Goal: Information Seeking & Learning: Learn about a topic

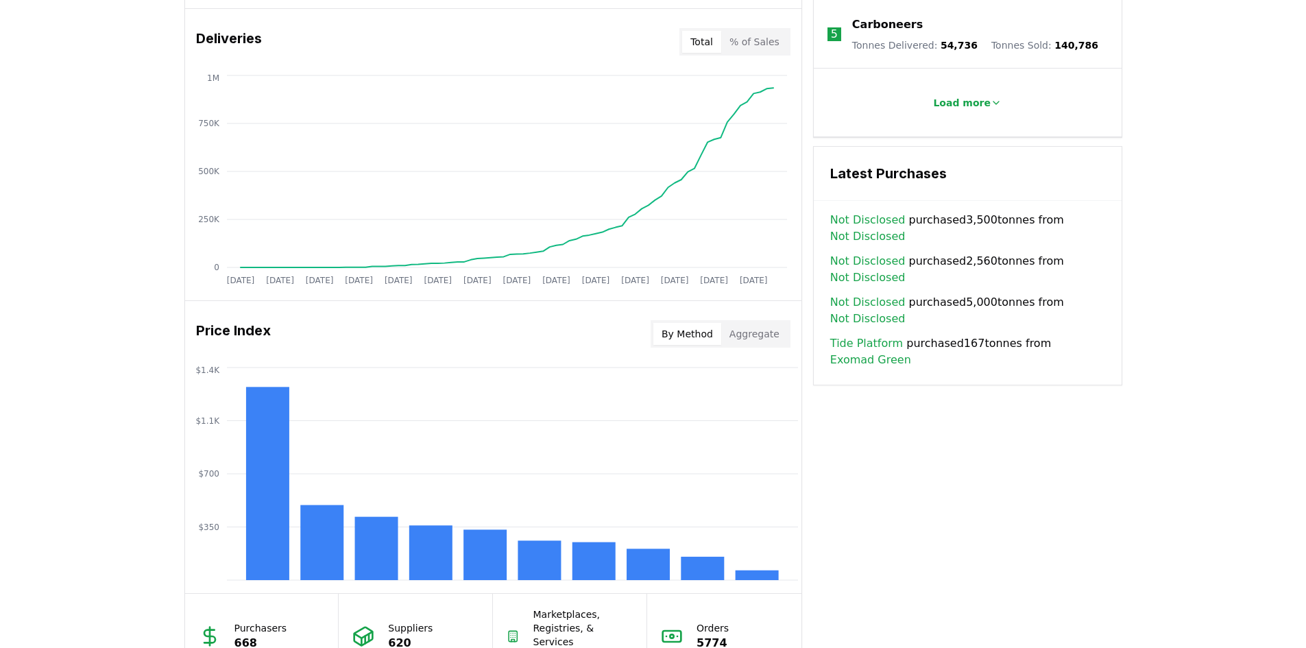
scroll to position [1134, 0]
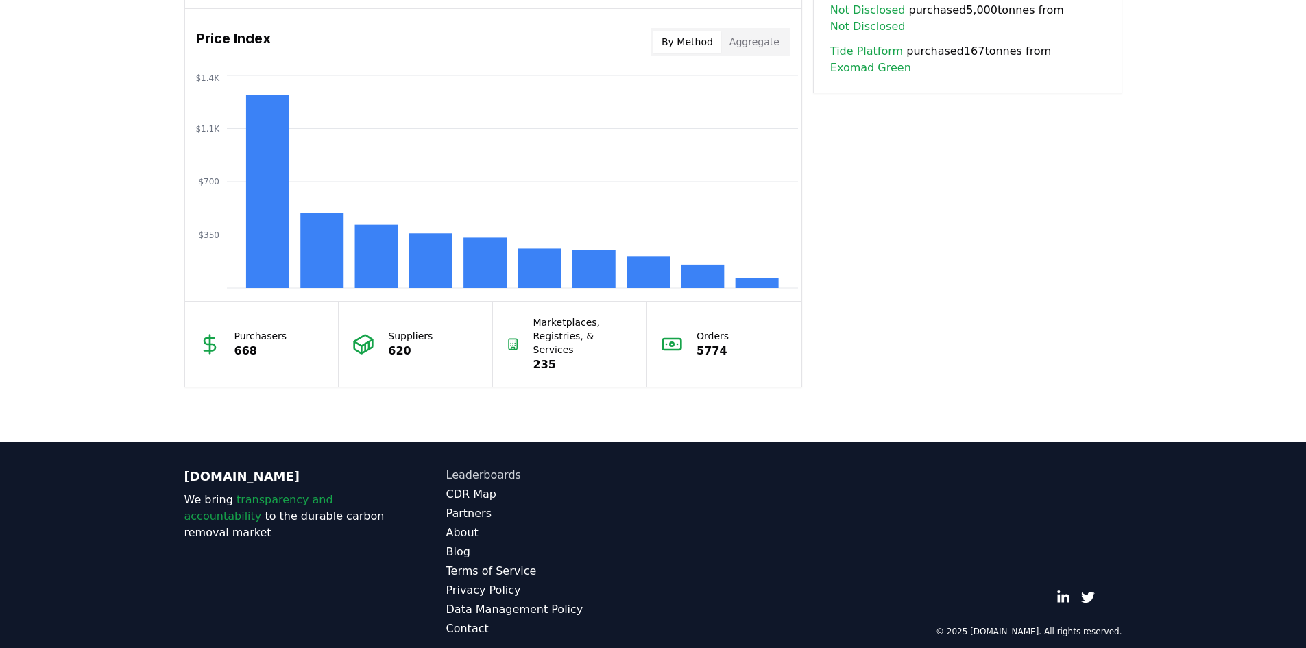
click at [477, 467] on link "Leaderboards" at bounding box center [549, 475] width 207 height 16
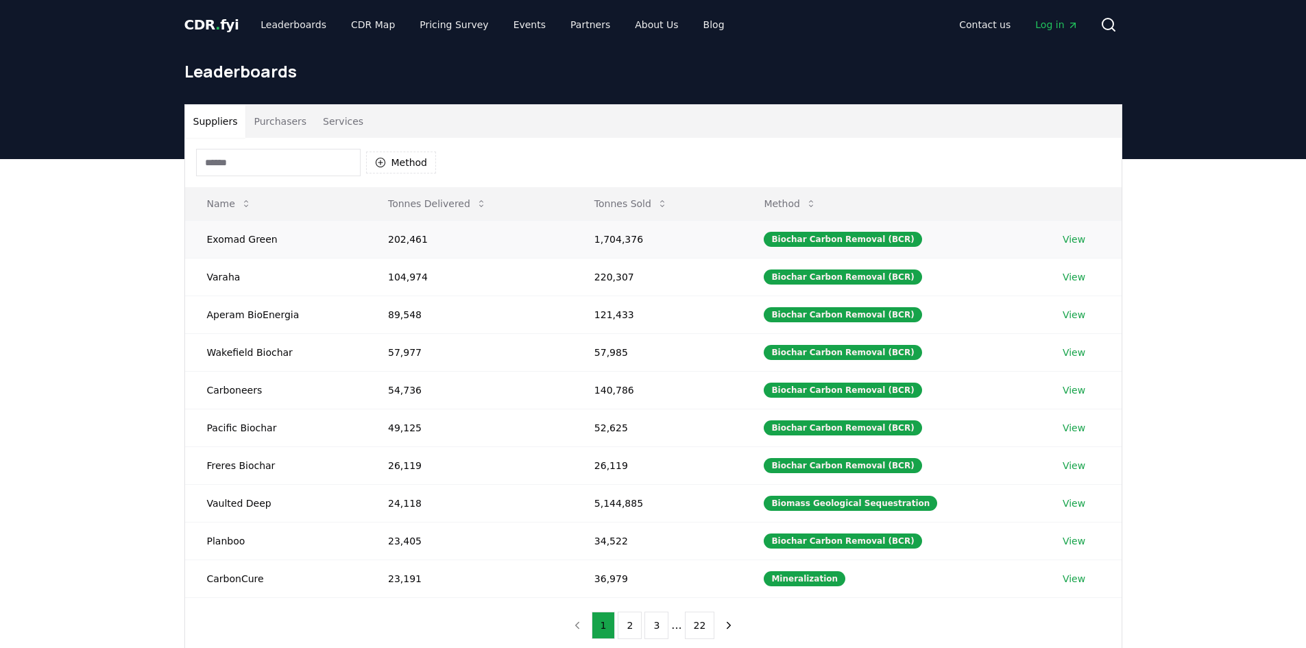
click at [1075, 239] on link "View" at bounding box center [1073, 239] width 23 height 14
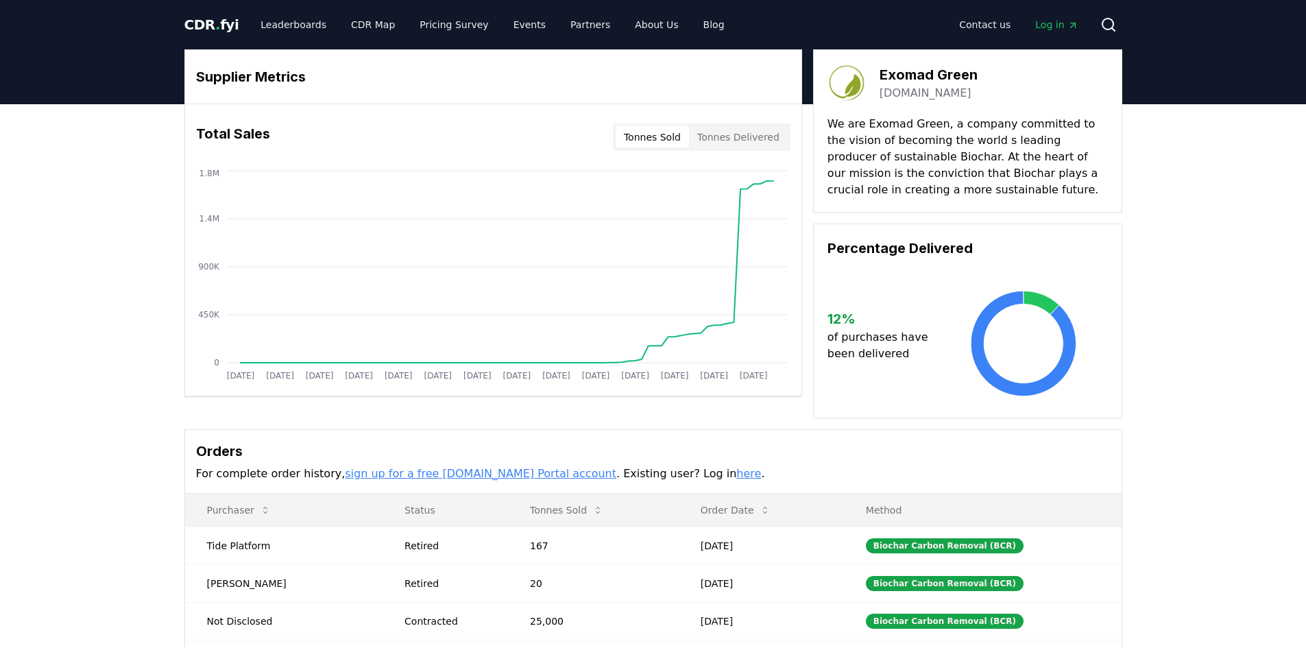
click at [937, 88] on link "[DOMAIN_NAME]" at bounding box center [925, 93] width 92 height 16
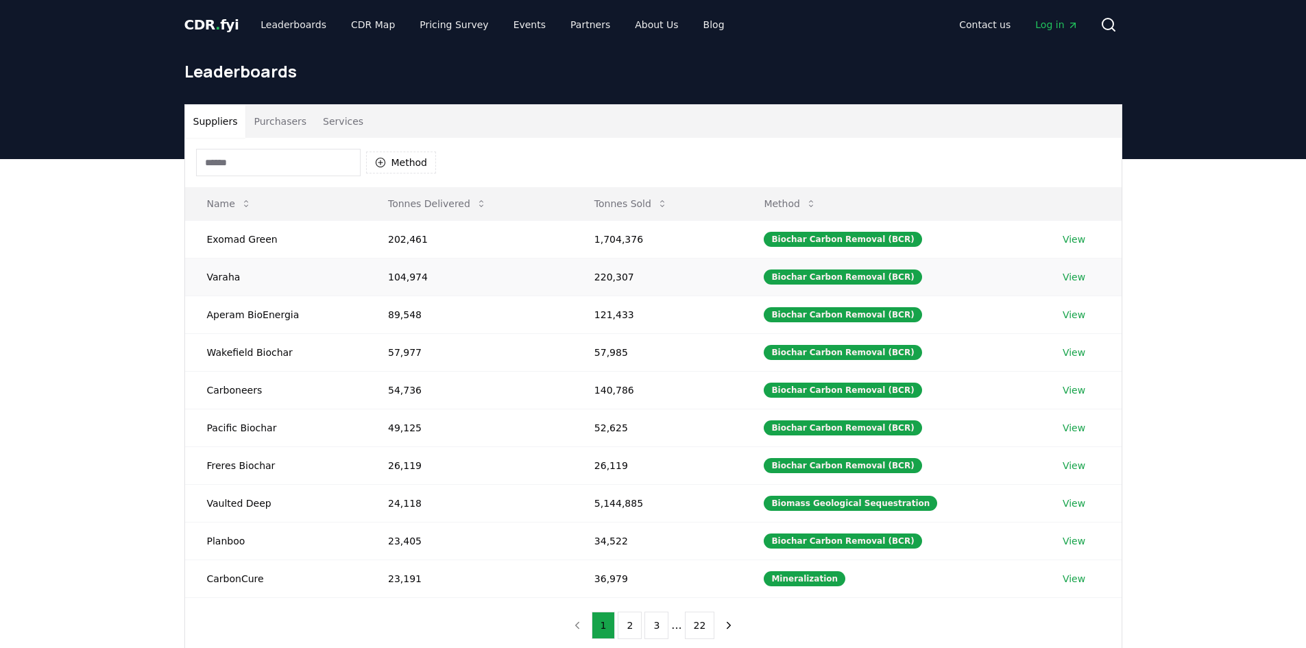
click at [1069, 270] on link "View" at bounding box center [1073, 277] width 23 height 14
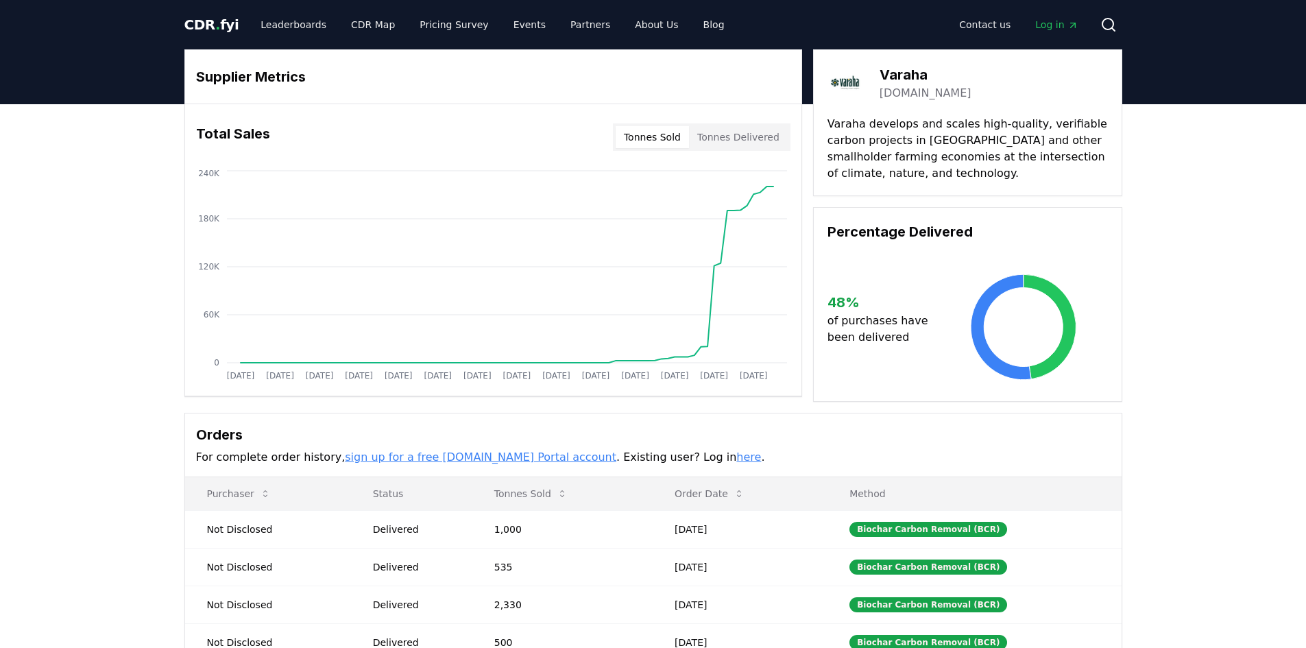
click at [903, 94] on link "varaha.earth" at bounding box center [925, 93] width 92 height 16
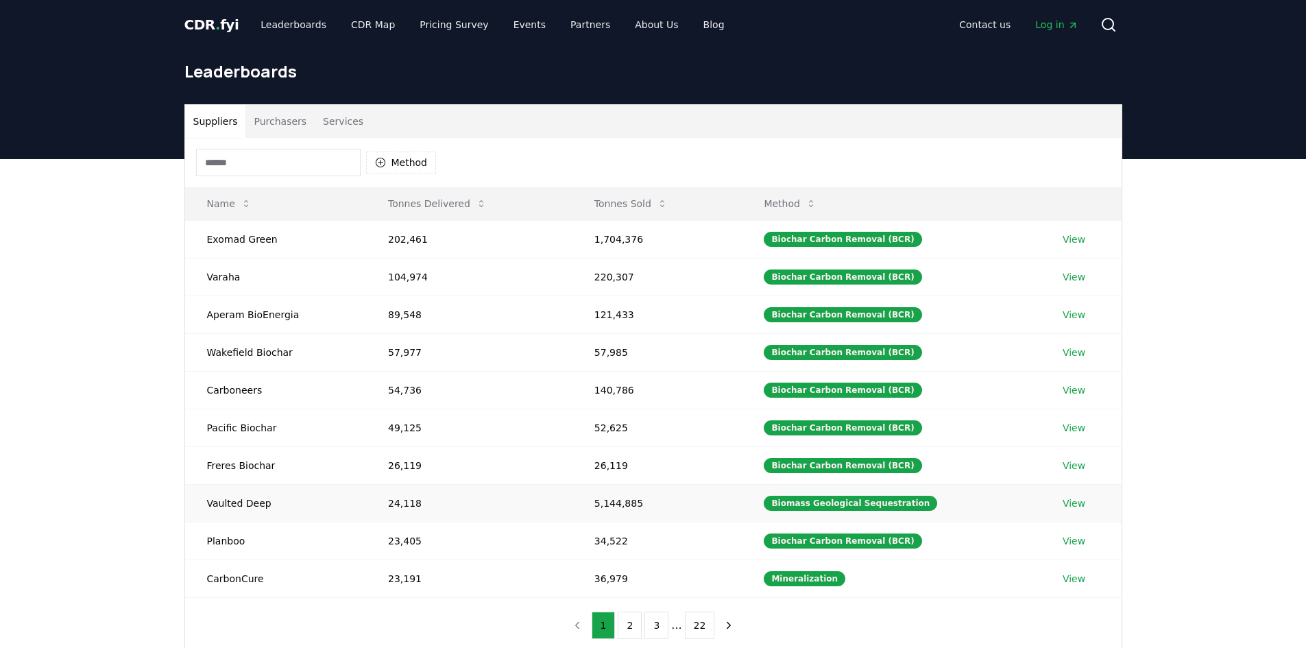
click at [1072, 505] on link "View" at bounding box center [1073, 503] width 23 height 14
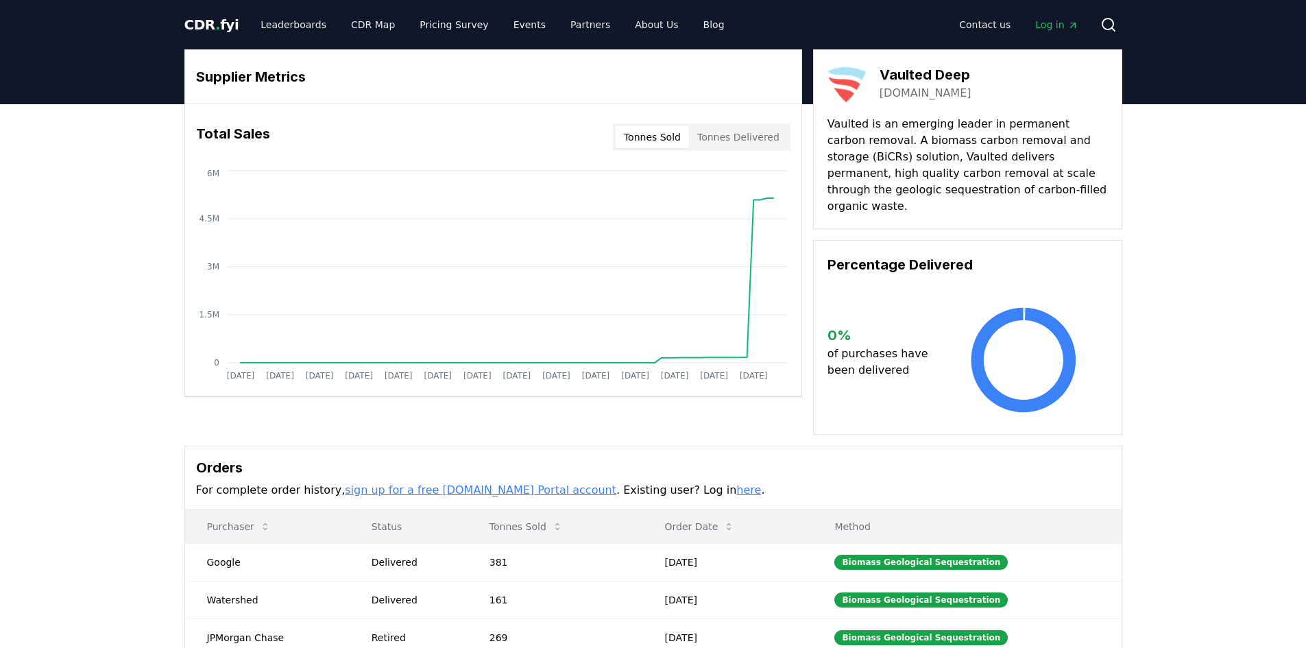
click at [902, 66] on h3 "Vaulted Deep" at bounding box center [925, 74] width 92 height 21
click at [905, 82] on h3 "Vaulted Deep" at bounding box center [925, 74] width 92 height 21
click at [910, 88] on link "vaulteddeep.com" at bounding box center [925, 93] width 92 height 16
